Goal: Information Seeking & Learning: Learn about a topic

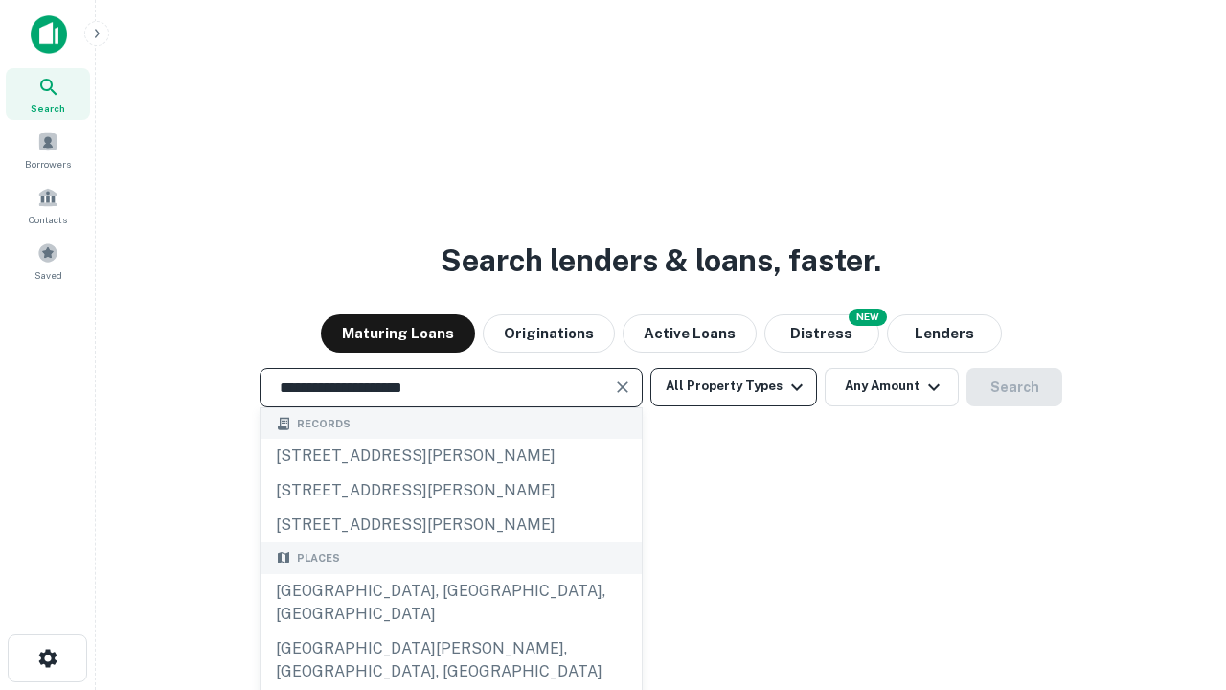
click at [450, 631] on div "[GEOGRAPHIC_DATA], [GEOGRAPHIC_DATA], [GEOGRAPHIC_DATA]" at bounding box center [450, 602] width 381 height 57
type input "**********"
click at [734, 386] on button "All Property Types" at bounding box center [733, 387] width 167 height 38
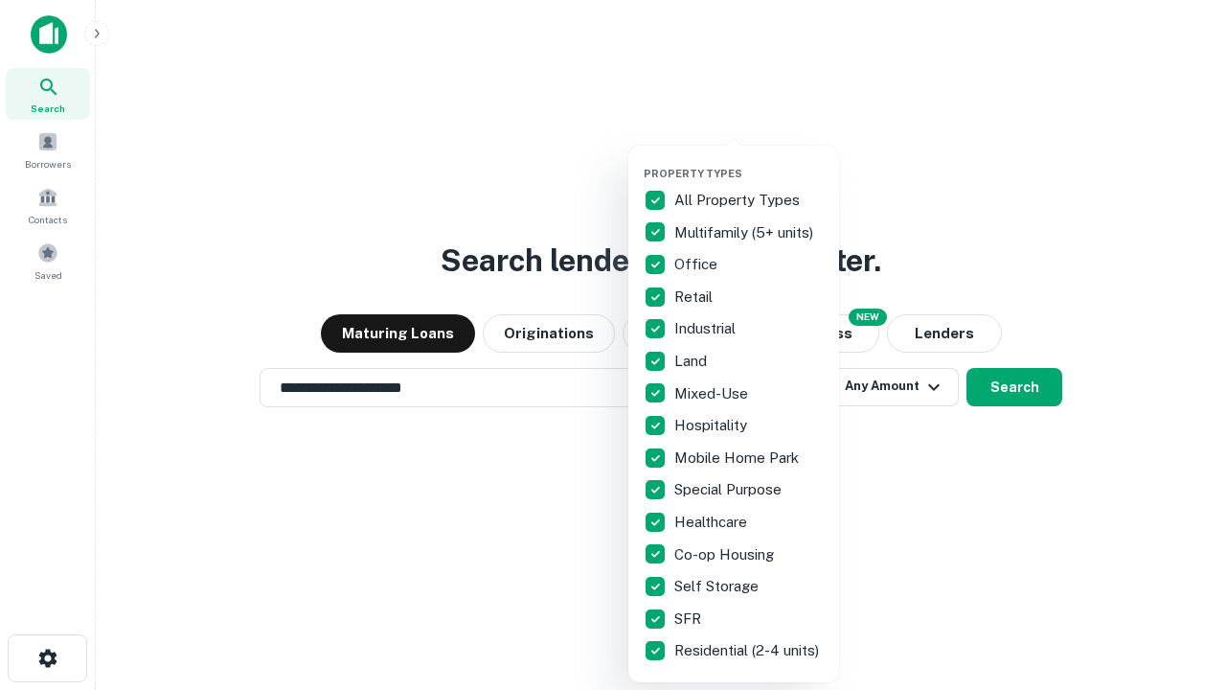
click at [749, 161] on button "button" at bounding box center [749, 161] width 211 height 1
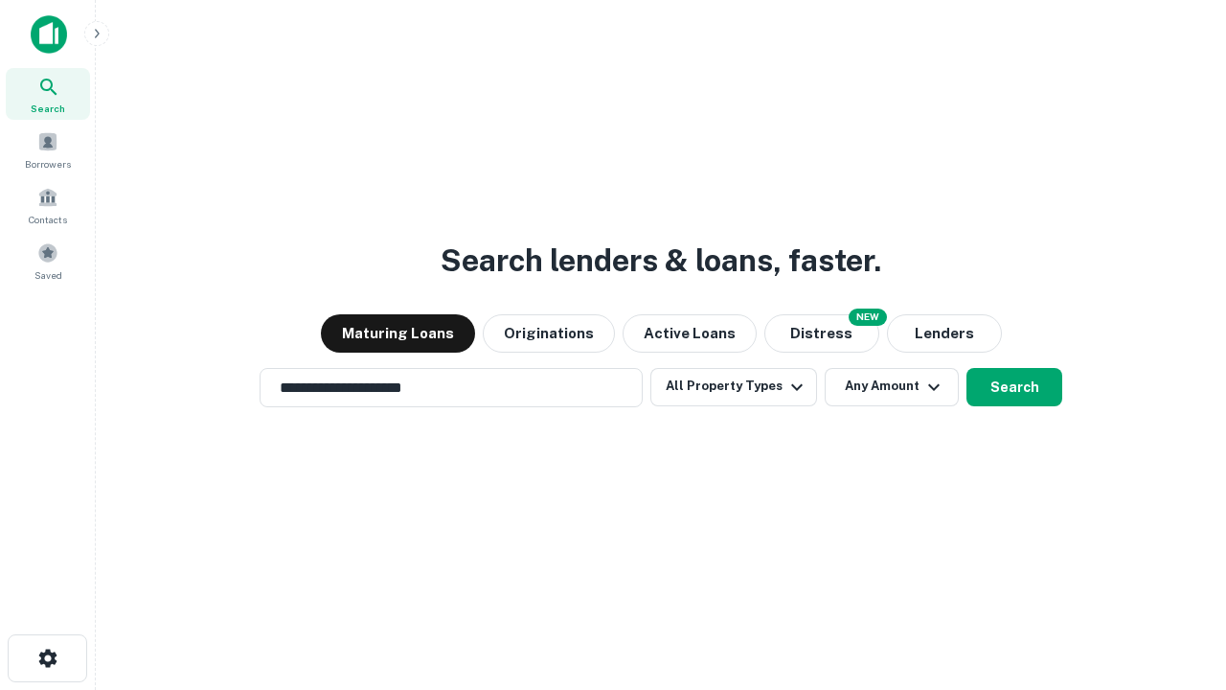
scroll to position [11, 231]
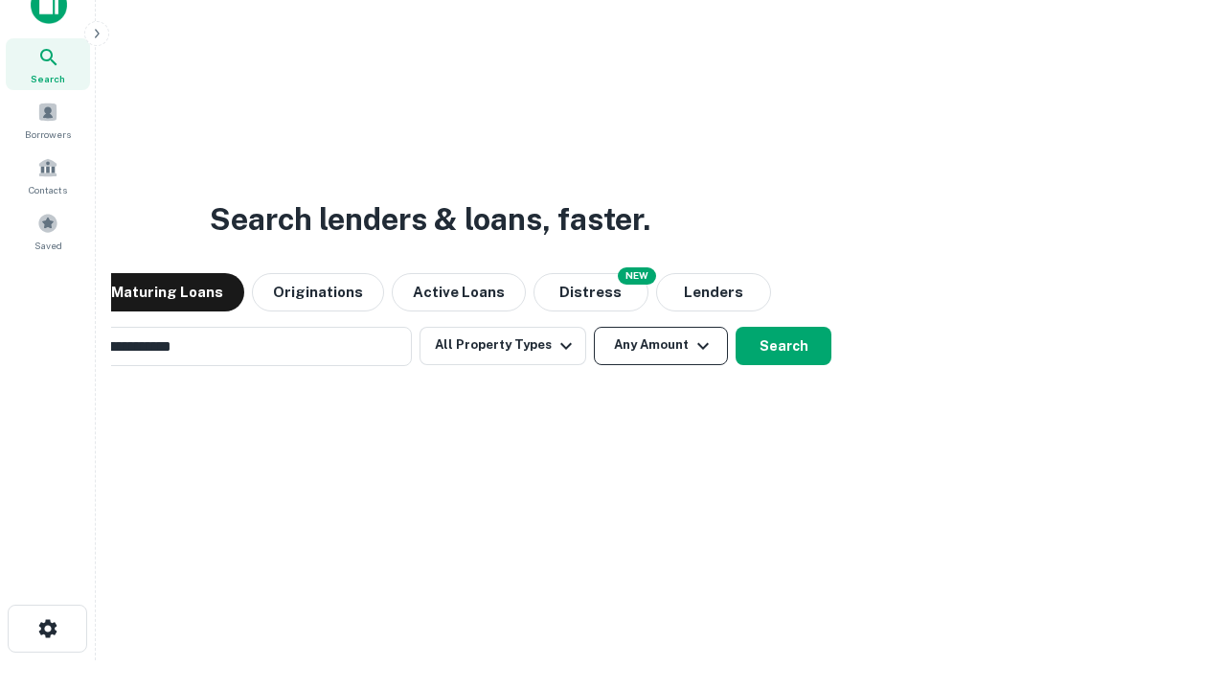
click at [594, 327] on button "Any Amount" at bounding box center [661, 346] width 134 height 38
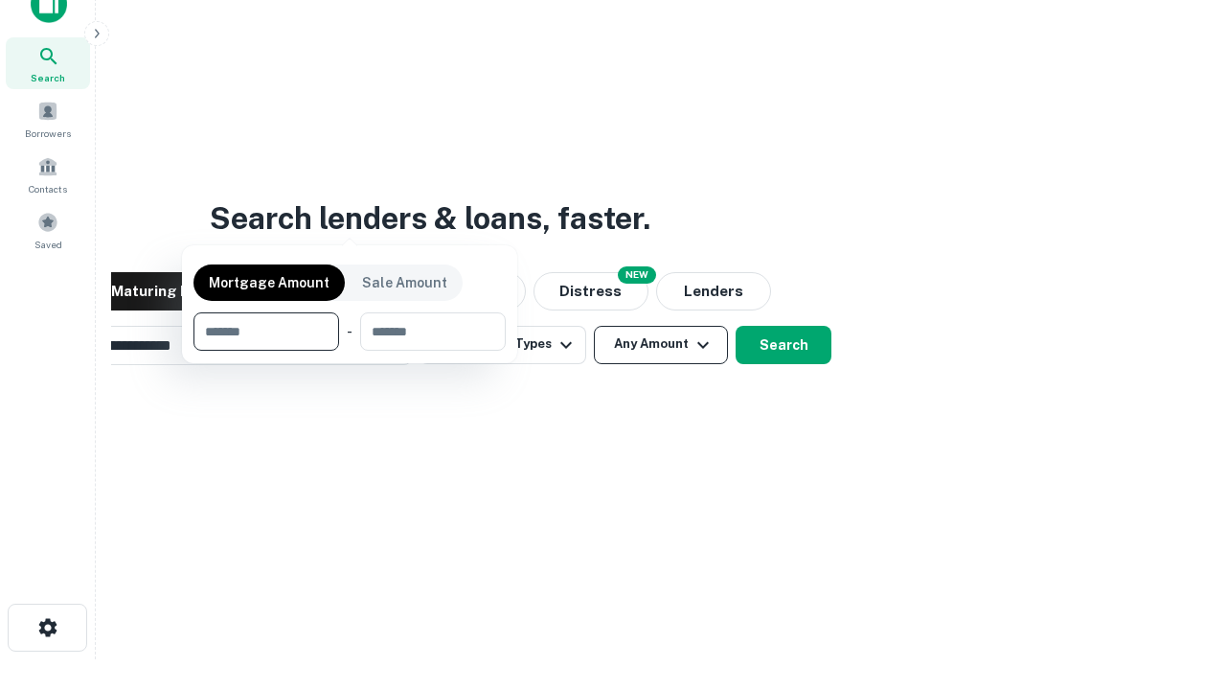
scroll to position [138, 542]
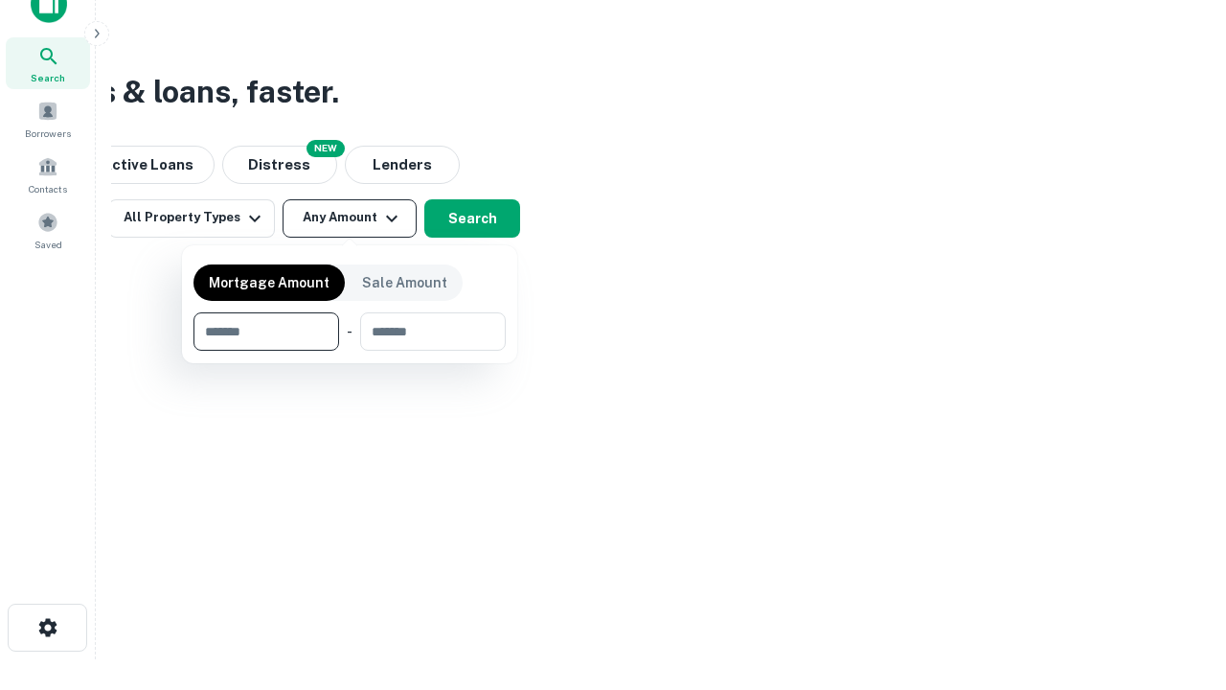
type input "*******"
click at [350, 351] on button "button" at bounding box center [349, 351] width 312 height 1
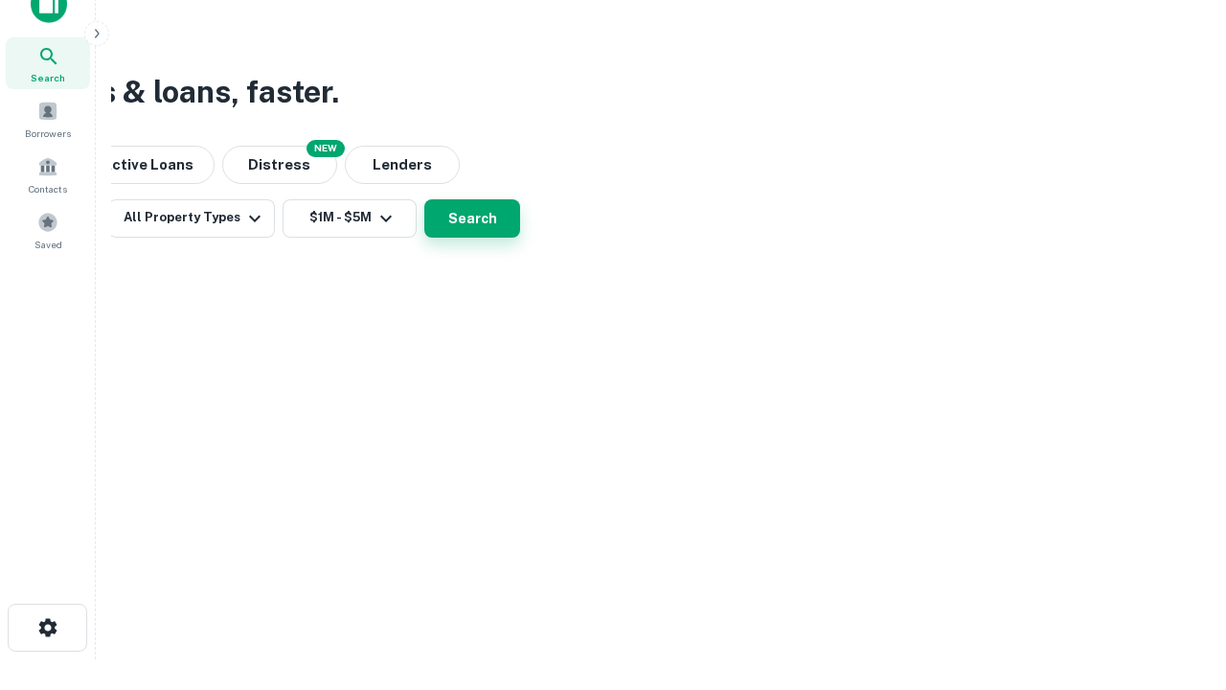
click at [520, 238] on button "Search" at bounding box center [472, 218] width 96 height 38
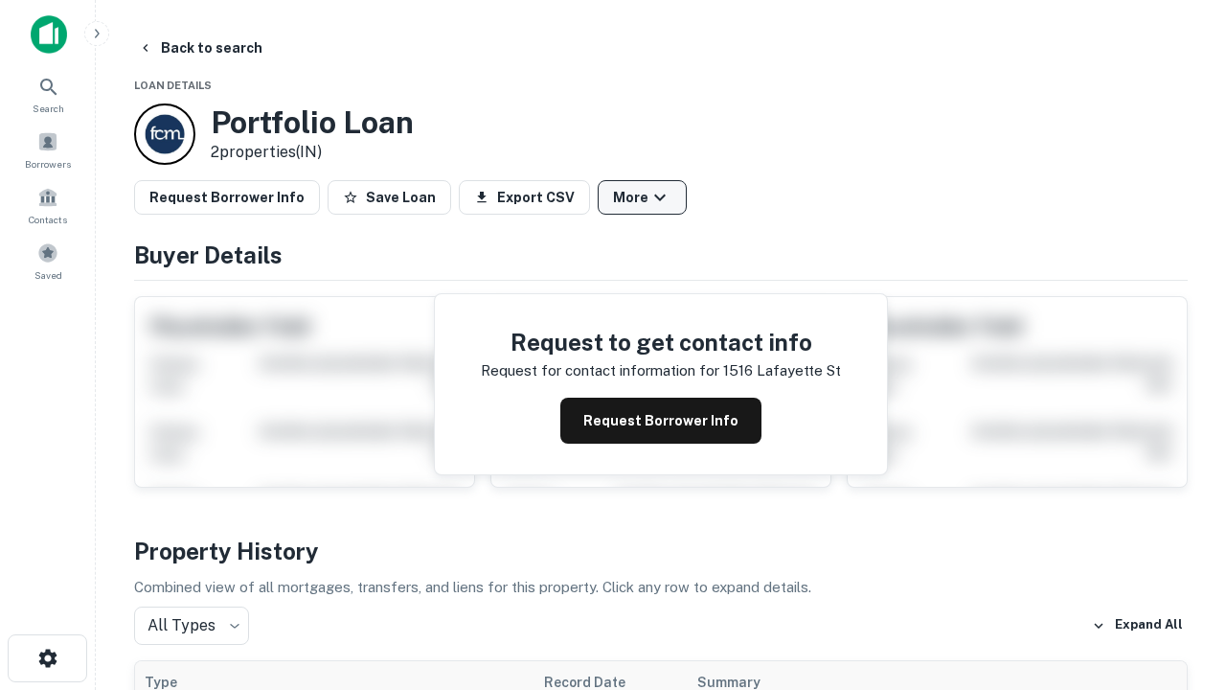
click at [642, 197] on button "More" at bounding box center [642, 197] width 89 height 34
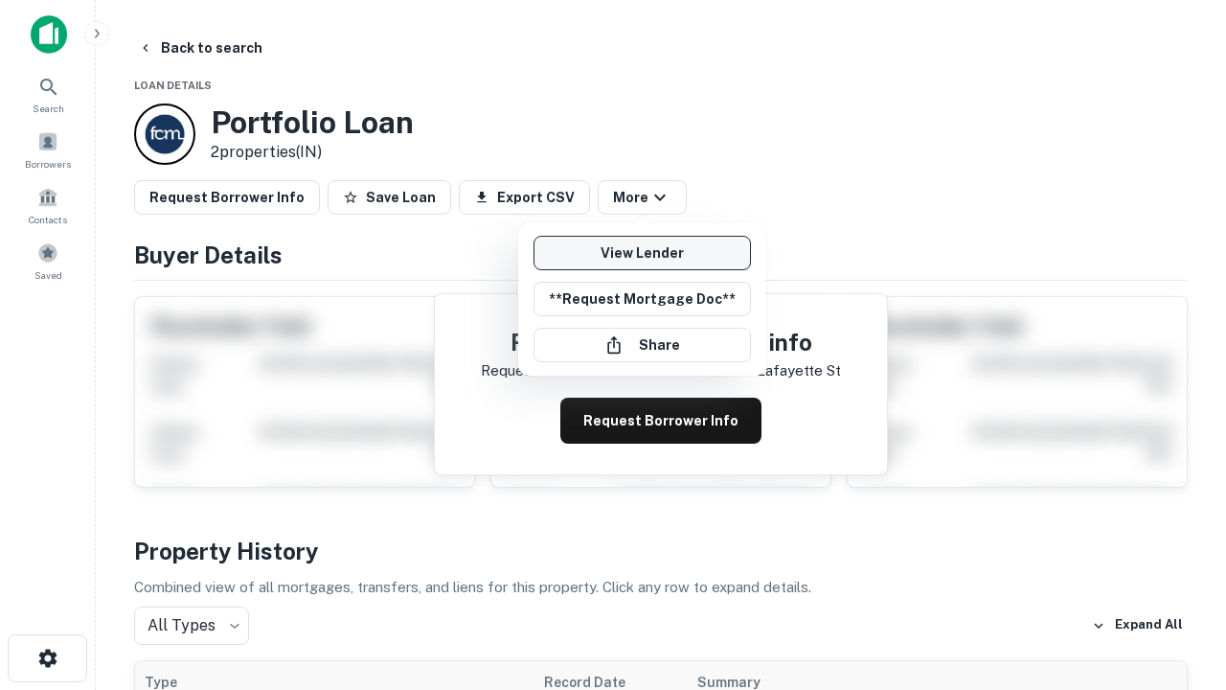
click at [642, 253] on link "View Lender" at bounding box center [641, 253] width 217 height 34
